Goal: Task Accomplishment & Management: Manage account settings

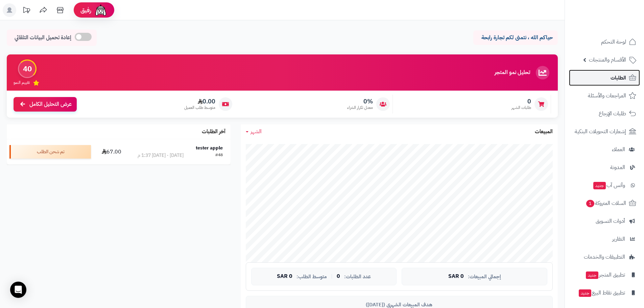
drag, startPoint x: 0, startPoint y: 0, endPoint x: 613, endPoint y: 77, distance: 617.4
click at [613, 77] on span "الطلبات" at bounding box center [618, 77] width 16 height 9
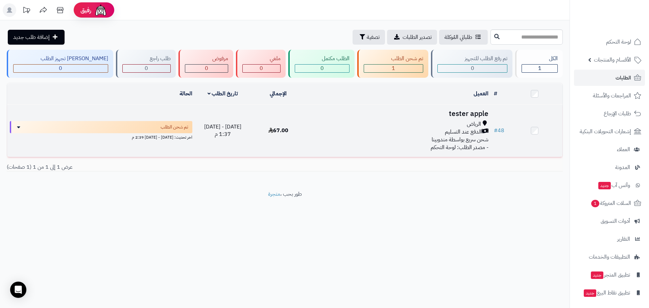
click at [454, 137] on span "شحن سريع بواسطة مندوبينا" at bounding box center [459, 139] width 57 height 8
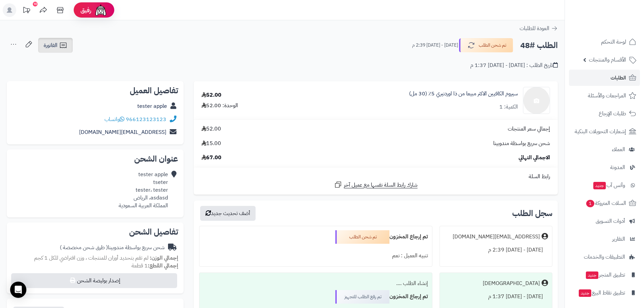
click at [51, 50] on link "الفاتورة" at bounding box center [55, 45] width 34 height 15
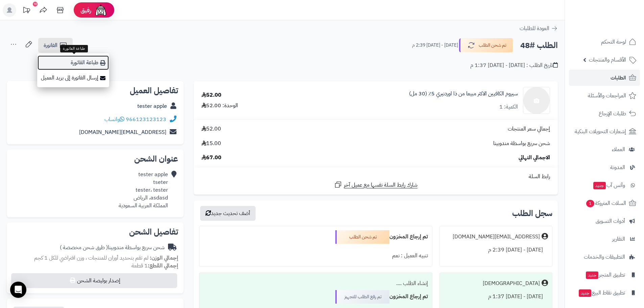
click at [86, 65] on link "طباعة الفاتورة" at bounding box center [73, 62] width 72 height 15
